Goal: Navigation & Orientation: Understand site structure

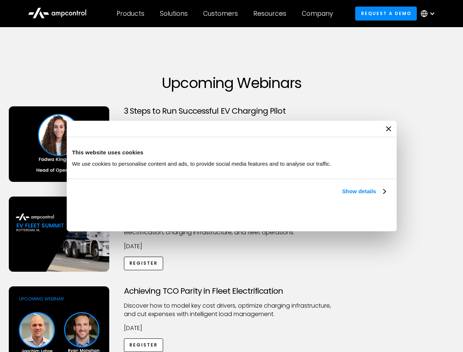
click at [342, 196] on link "Show details" at bounding box center [363, 191] width 43 height 9
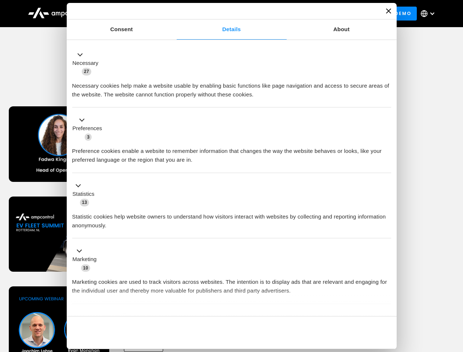
click at [386, 99] on div "Necessary cookies help make a website usable by enabling basic functions like p…" at bounding box center [231, 87] width 319 height 23
click at [225, 14] on div "Customers" at bounding box center [220, 14] width 35 height 8
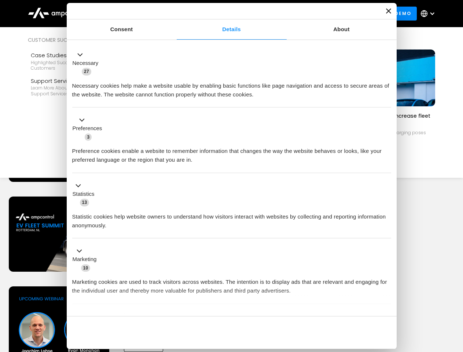
click at [130, 14] on div "Products" at bounding box center [130, 14] width 28 height 8
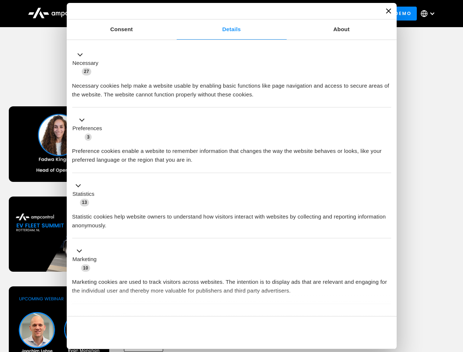
click at [174, 14] on div "Solutions" at bounding box center [174, 14] width 28 height 8
click at [222, 14] on div "Customers" at bounding box center [220, 14] width 35 height 8
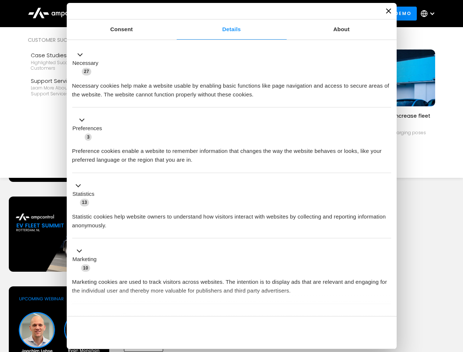
click at [271, 14] on div "Resources" at bounding box center [269, 14] width 33 height 8
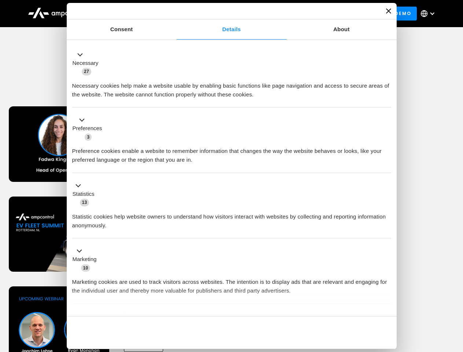
click at [319, 14] on div "Company" at bounding box center [316, 14] width 31 height 8
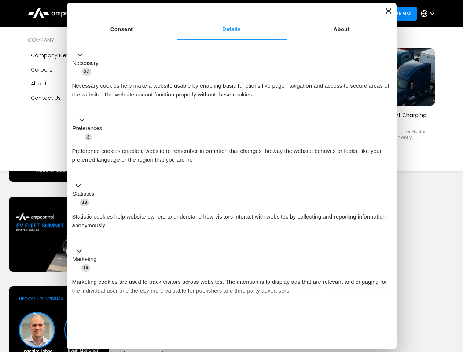
click at [429, 14] on div at bounding box center [432, 14] width 6 height 6
